Goal: Transaction & Acquisition: Book appointment/travel/reservation

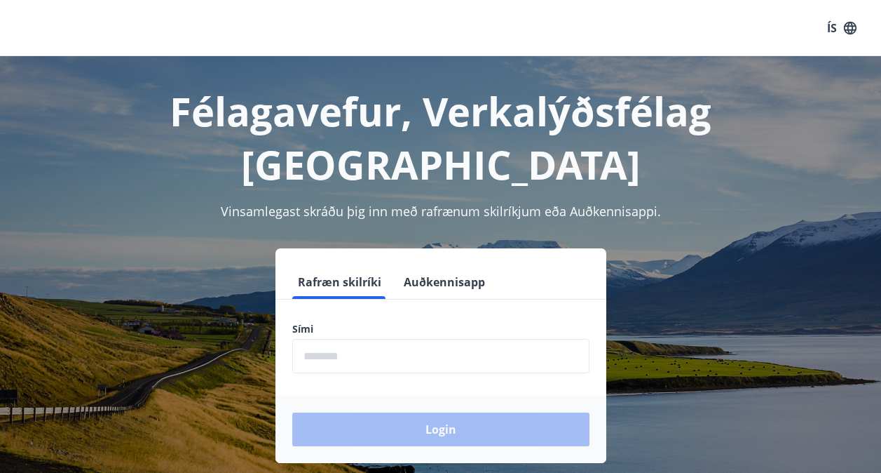
click at [357, 339] on input "phone" at bounding box center [440, 356] width 297 height 34
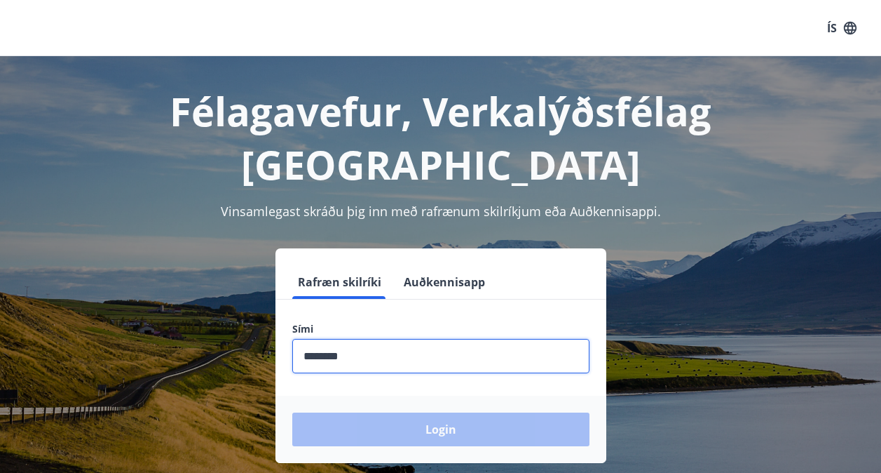
click at [442, 395] on div "Login" at bounding box center [441, 428] width 331 height 67
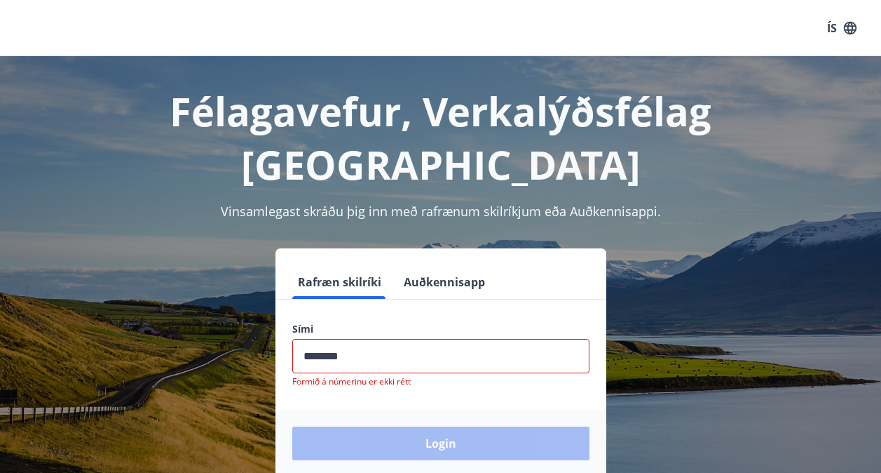
drag, startPoint x: 372, startPoint y: 288, endPoint x: 369, endPoint y: 297, distance: 9.4
click at [372, 339] on input "phone" at bounding box center [440, 356] width 297 height 34
drag, startPoint x: 369, startPoint y: 306, endPoint x: 282, endPoint y: 298, distance: 87.3
click at [282, 322] on div "Sími ​ Formið á númerinu er ekki rétt" at bounding box center [441, 354] width 331 height 65
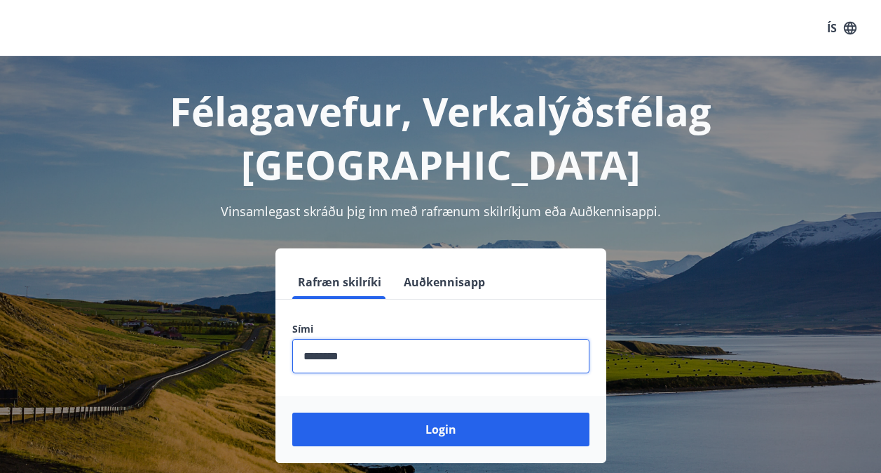
type input "********"
click at [292, 412] on button "Login" at bounding box center [440, 429] width 297 height 34
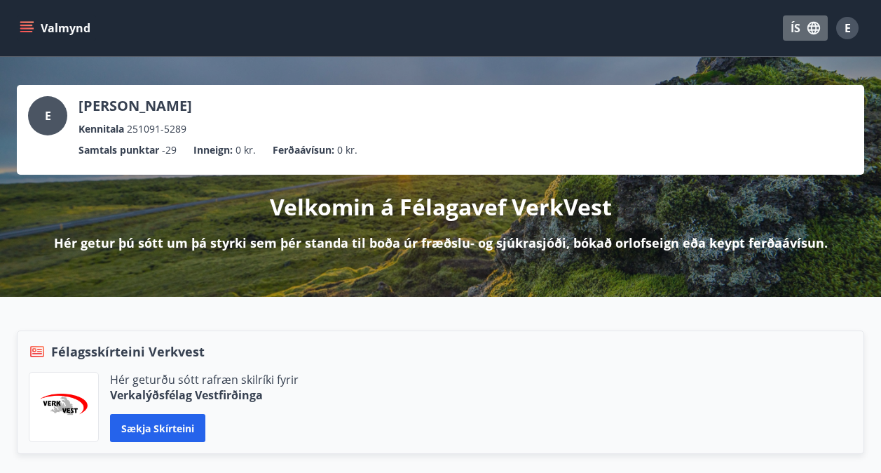
click at [808, 24] on icon "button" at bounding box center [813, 27] width 15 height 15
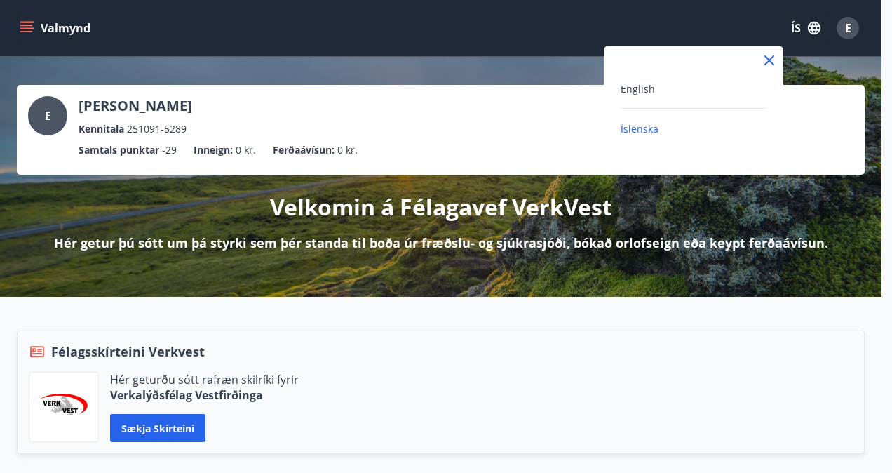
click at [655, 88] on div "English" at bounding box center [693, 88] width 146 height 17
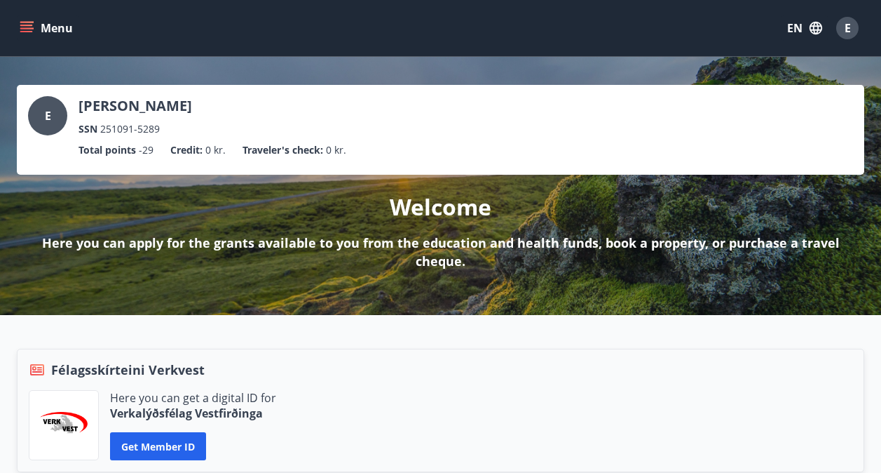
click at [29, 21] on icon "menu" at bounding box center [27, 28] width 14 height 14
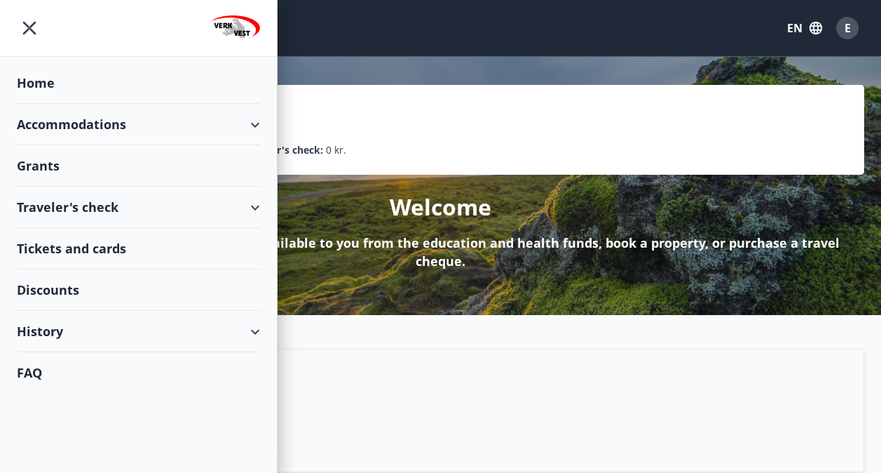
click at [184, 123] on div "Accommodations" at bounding box center [138, 124] width 243 height 41
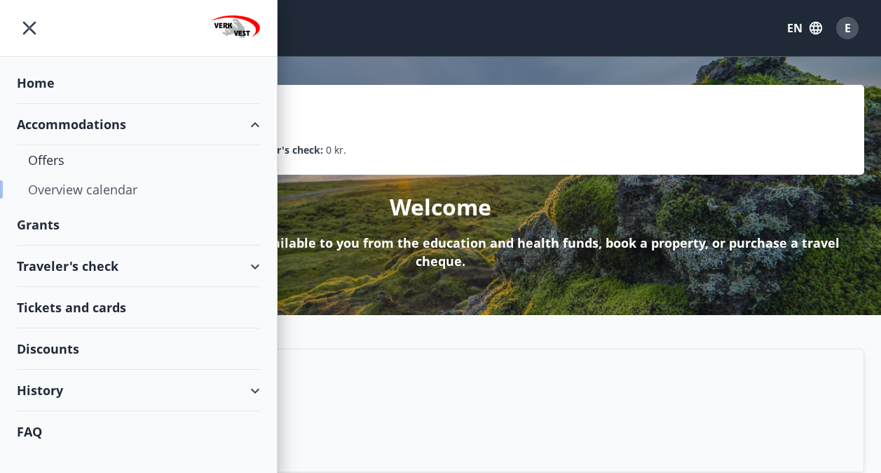
click at [78, 189] on div "Overview calendar" at bounding box center [138, 189] width 221 height 29
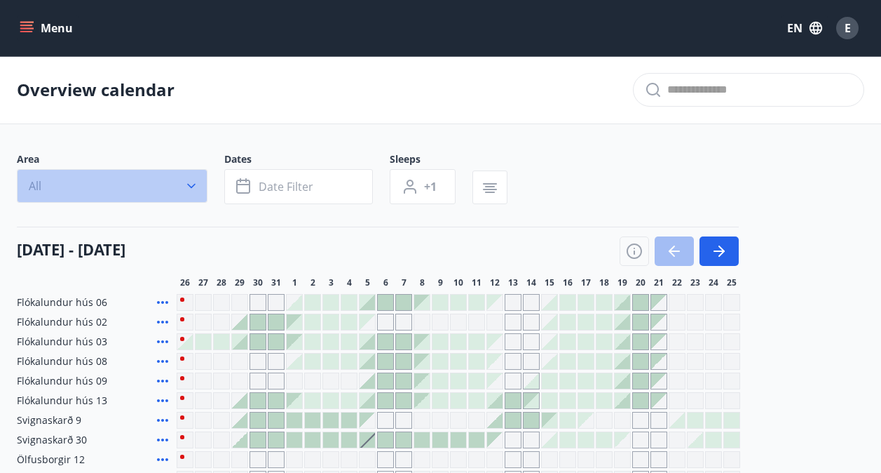
click at [83, 177] on button "All" at bounding box center [112, 186] width 191 height 34
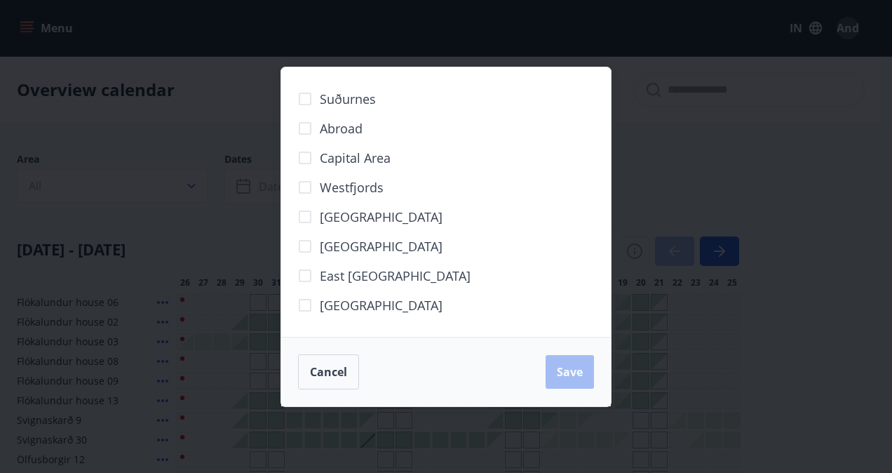
click at [362, 159] on span "Capital area" at bounding box center [355, 158] width 71 height 18
click at [561, 382] on button "Save" at bounding box center [569, 372] width 48 height 34
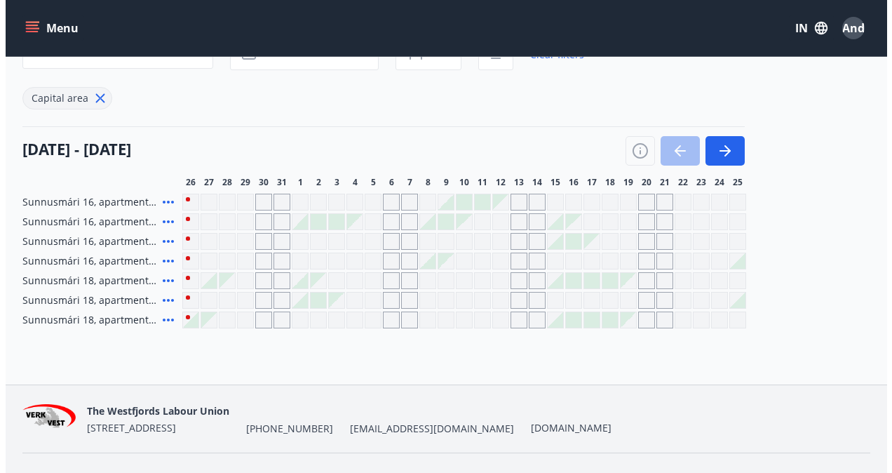
scroll to position [140, 0]
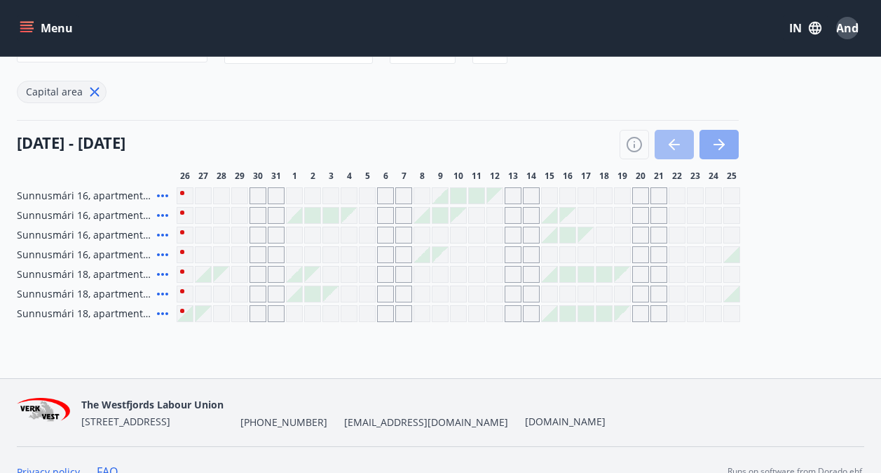
click at [733, 148] on button "button" at bounding box center [719, 144] width 39 height 29
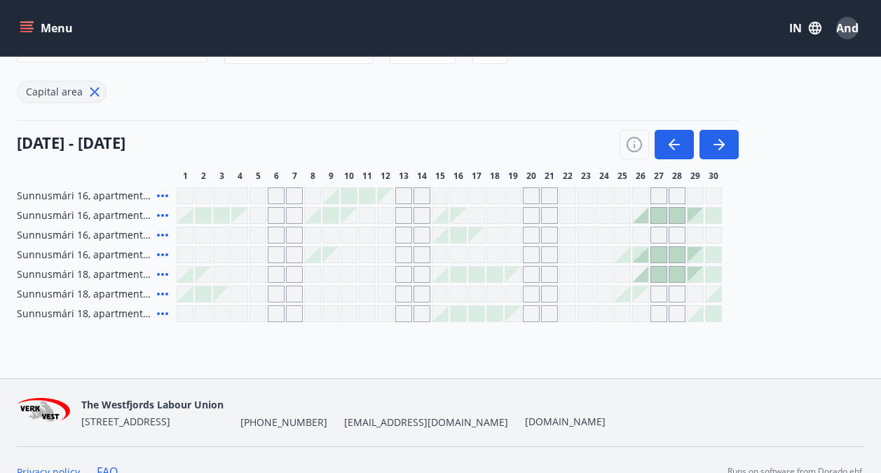
click at [642, 257] on div at bounding box center [640, 254] width 15 height 15
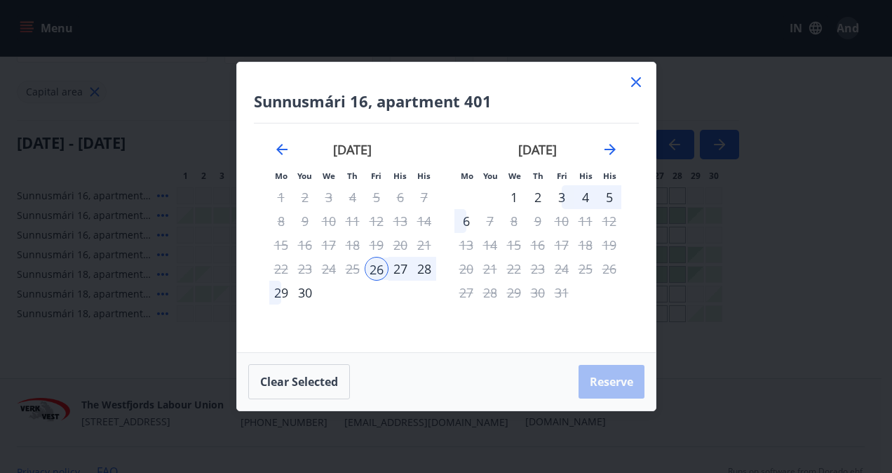
click at [421, 266] on div "28" at bounding box center [424, 269] width 24 height 24
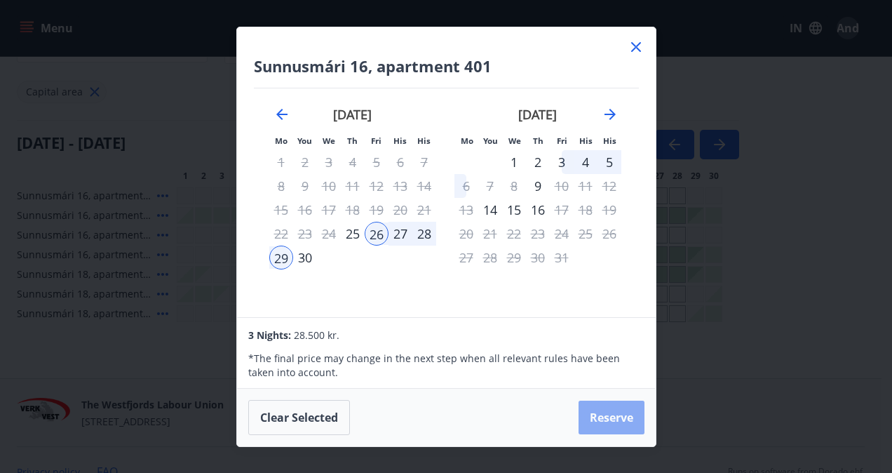
click at [599, 414] on button "Reserve" at bounding box center [611, 417] width 66 height 34
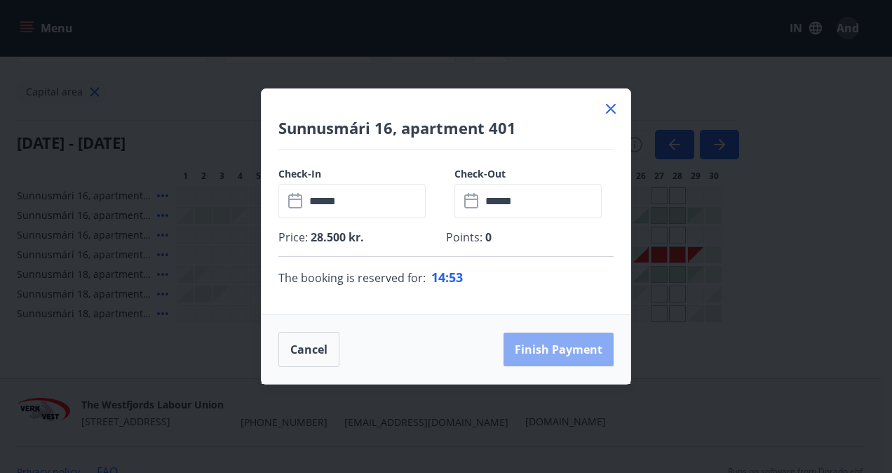
click at [543, 346] on button "Finish payment" at bounding box center [558, 349] width 110 height 34
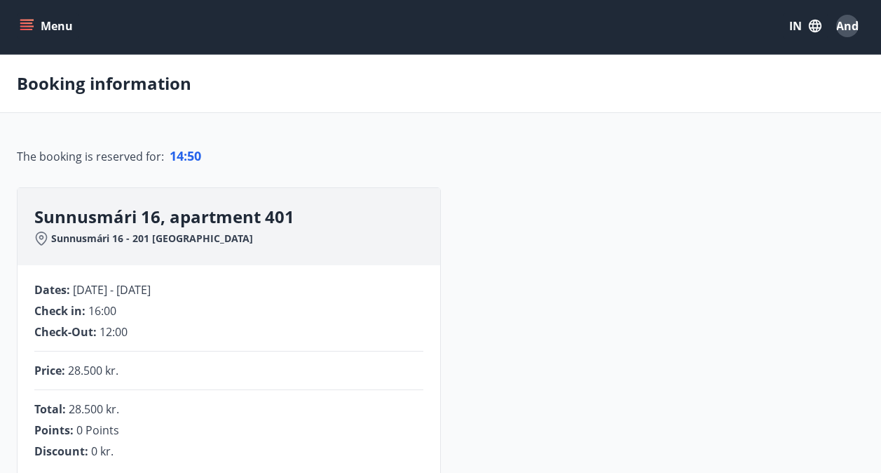
scroll to position [353, 0]
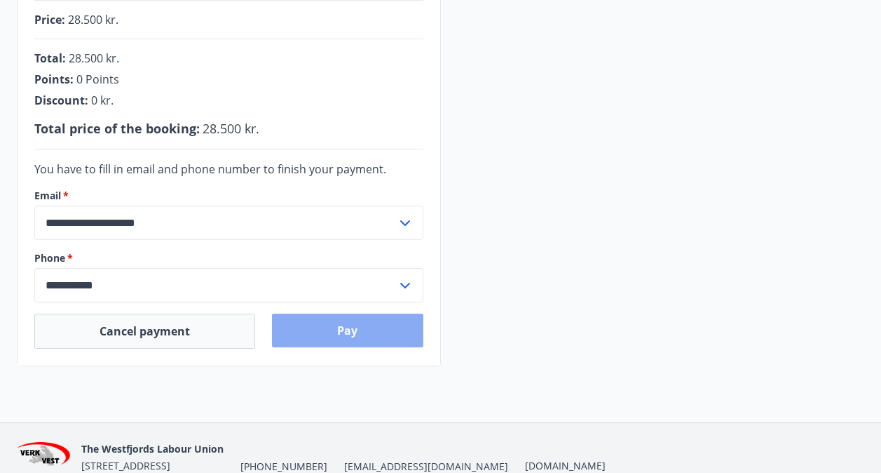
click at [360, 328] on button "Pay" at bounding box center [347, 330] width 151 height 34
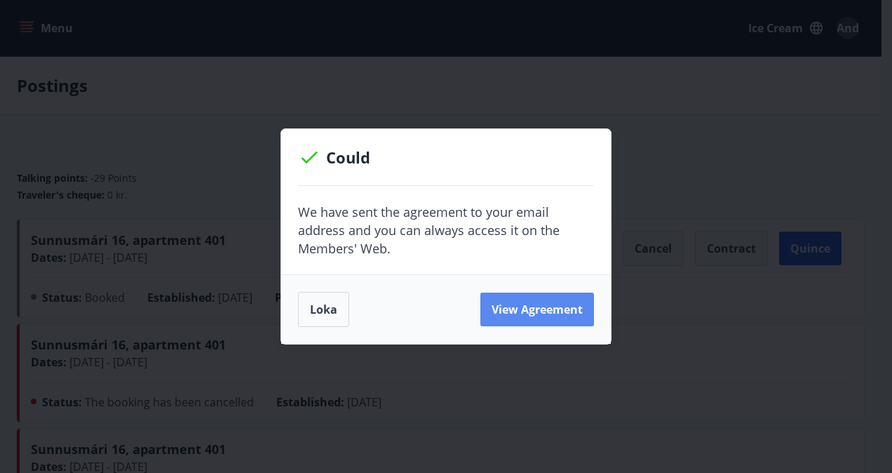
click at [490, 307] on button "View Agreement" at bounding box center [537, 309] width 114 height 34
drag, startPoint x: 726, startPoint y: 144, endPoint x: 704, endPoint y: 141, distance: 22.0
click at [726, 144] on div "Could We have sent the agreement to your email address and you can always acces…" at bounding box center [446, 236] width 892 height 473
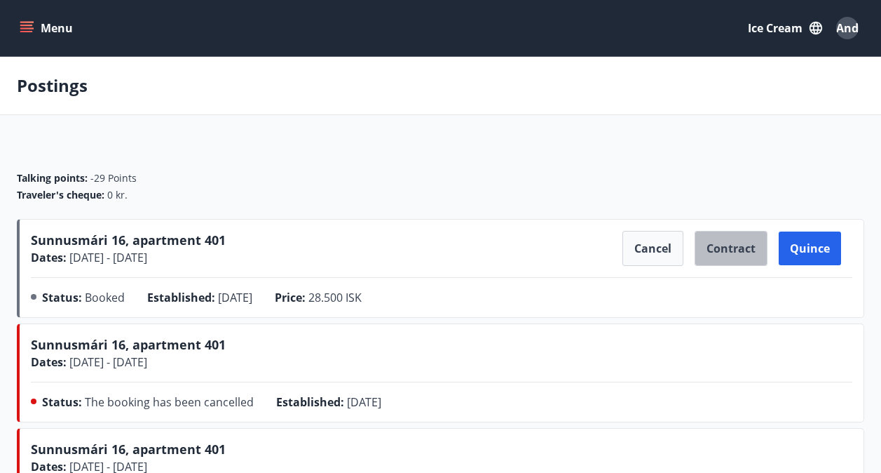
click at [712, 245] on font "Contract" at bounding box center [731, 247] width 49 height 15
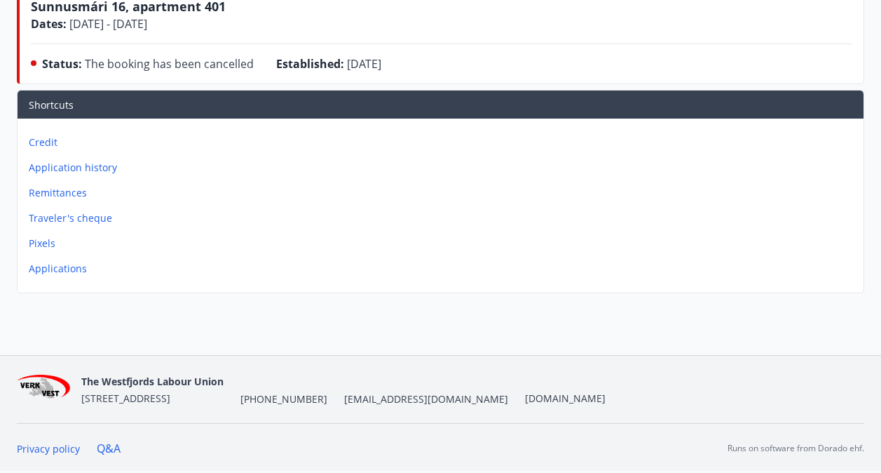
scroll to position [2, 0]
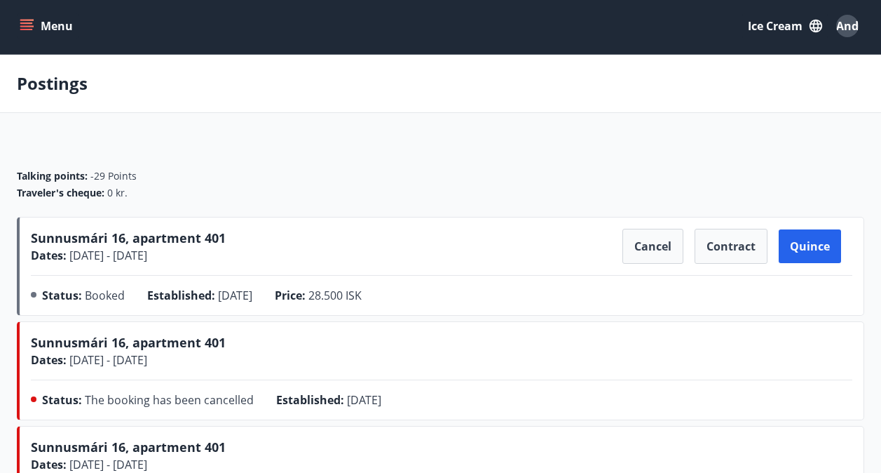
click at [469, 149] on div "Talking points: -29 Points Traveler's cheque: 0 kr." at bounding box center [441, 179] width 848 height 76
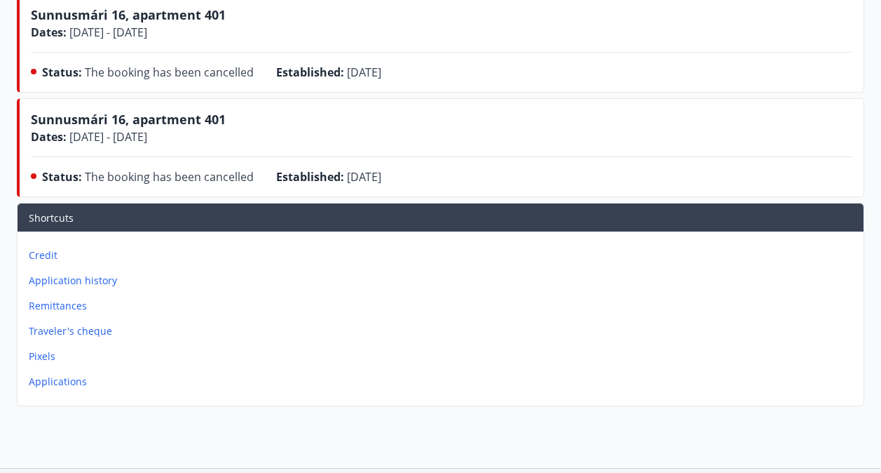
scroll to position [442, 0]
